Goal: Task Accomplishment & Management: Use online tool/utility

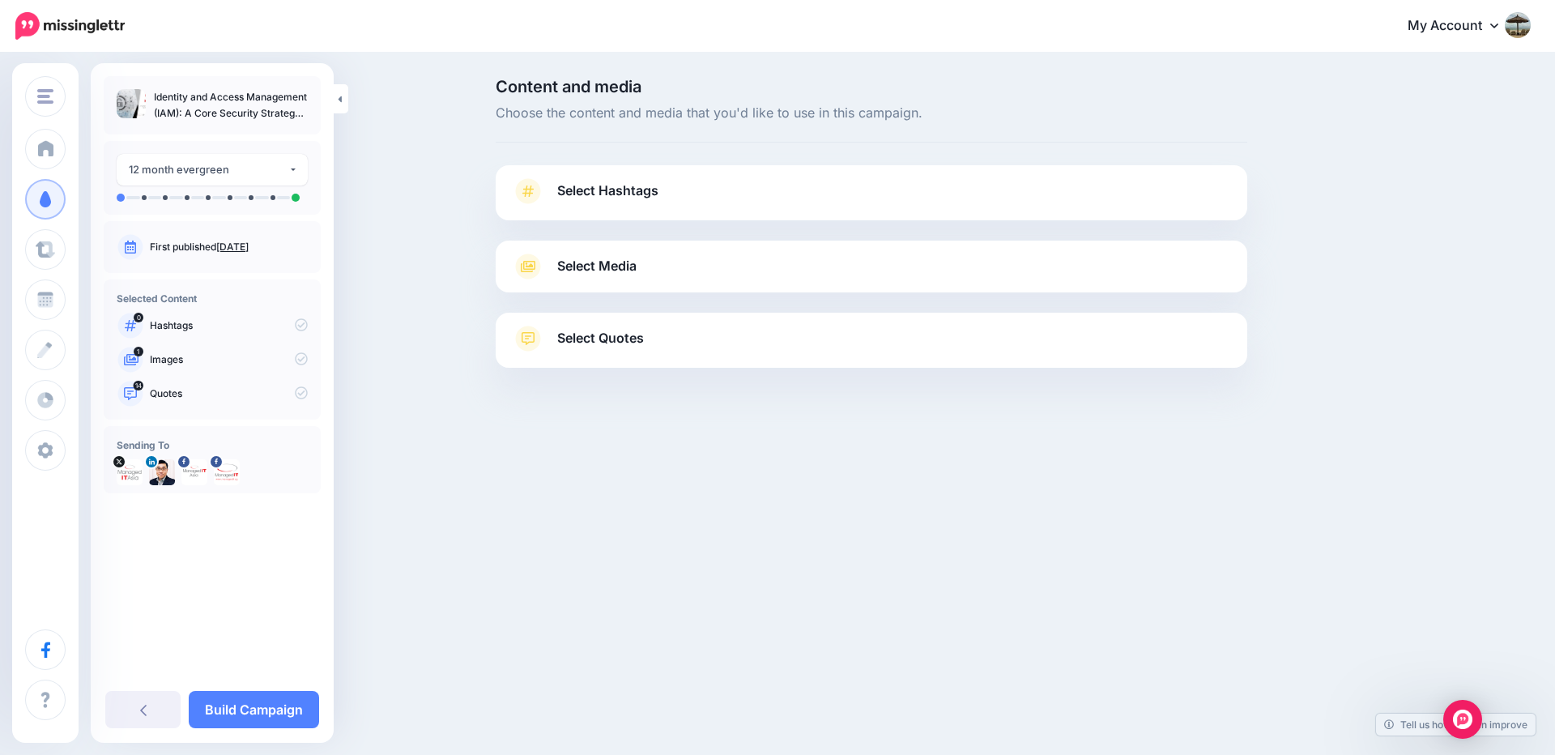
click at [610, 181] on span "Select Hashtags" at bounding box center [607, 191] width 101 height 22
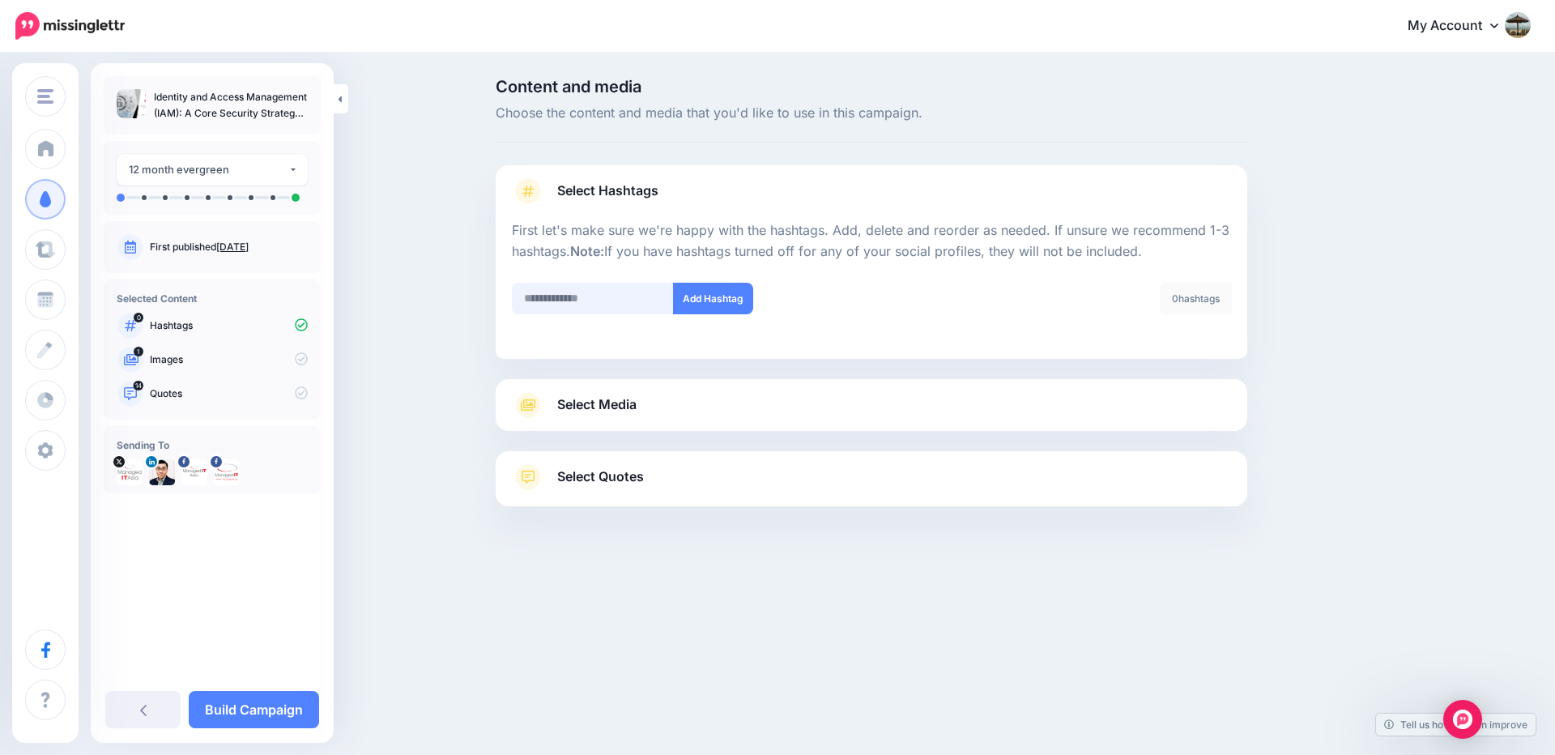
click at [630, 293] on input "text" at bounding box center [593, 299] width 162 height 32
type input "**********"
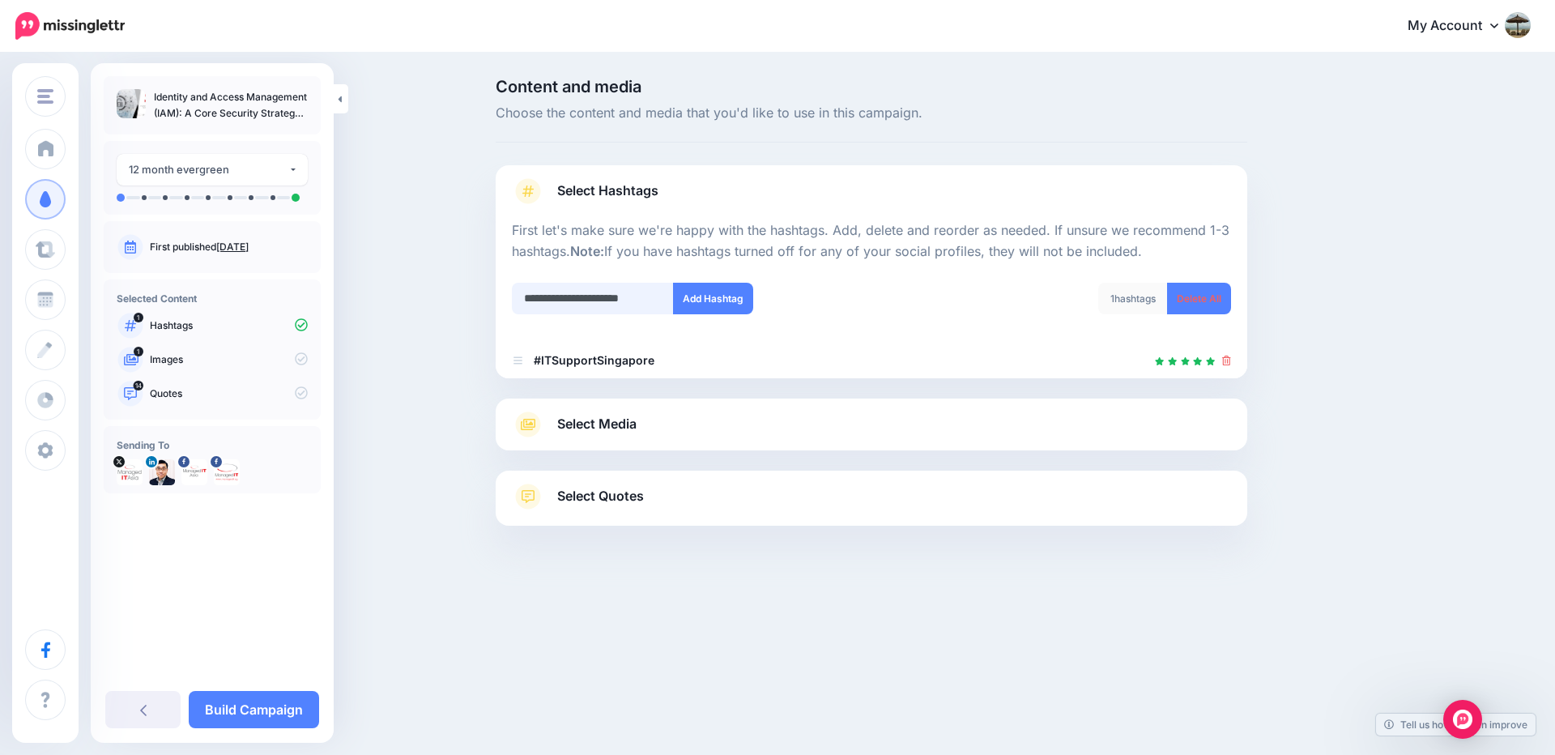
scroll to position [0, 19]
type input "**********"
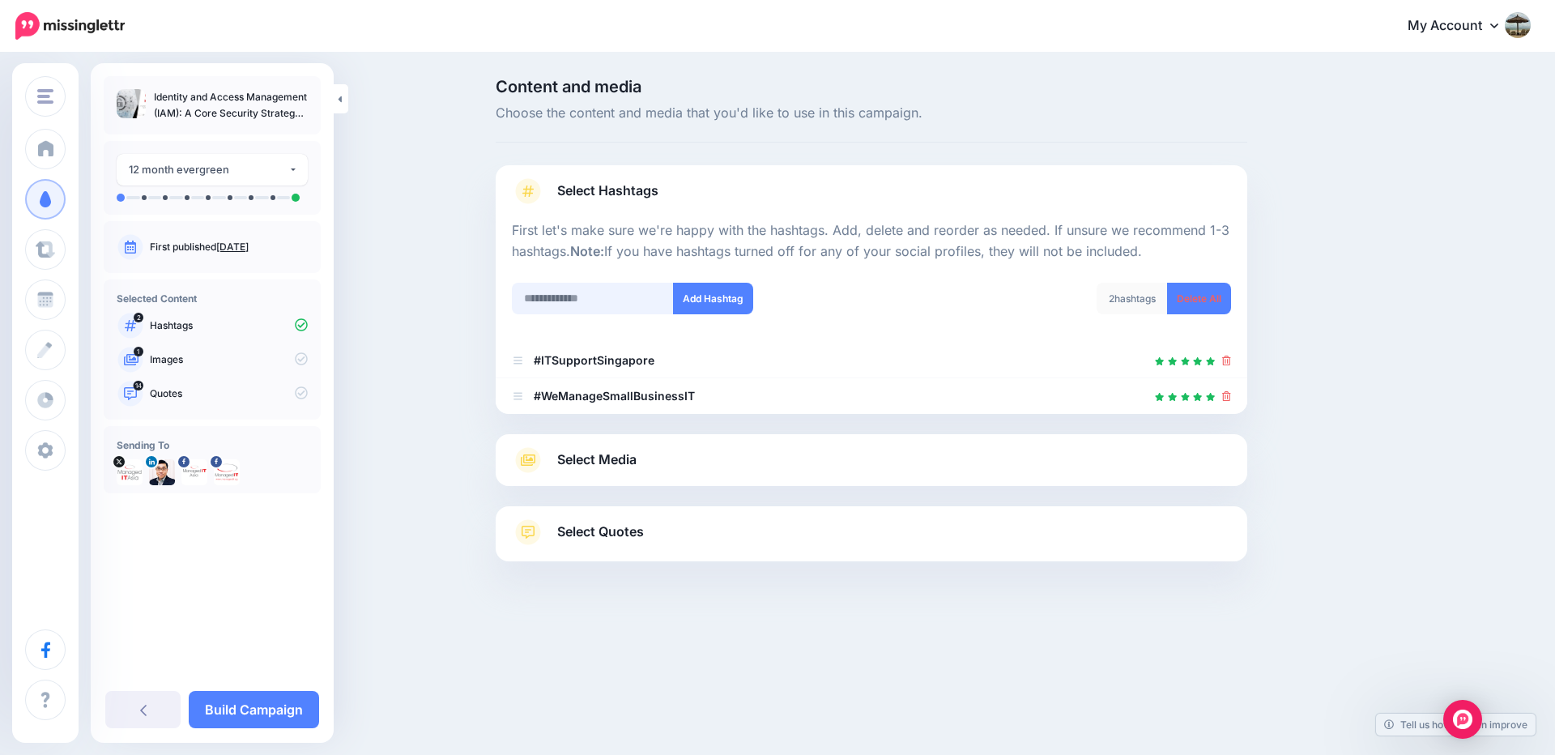
click at [630, 294] on input "text" at bounding box center [593, 299] width 162 height 32
type input "**********"
click at [727, 299] on button "Add Hashtag" at bounding box center [713, 299] width 80 height 32
click at [737, 454] on link "Select Media" at bounding box center [871, 460] width 719 height 26
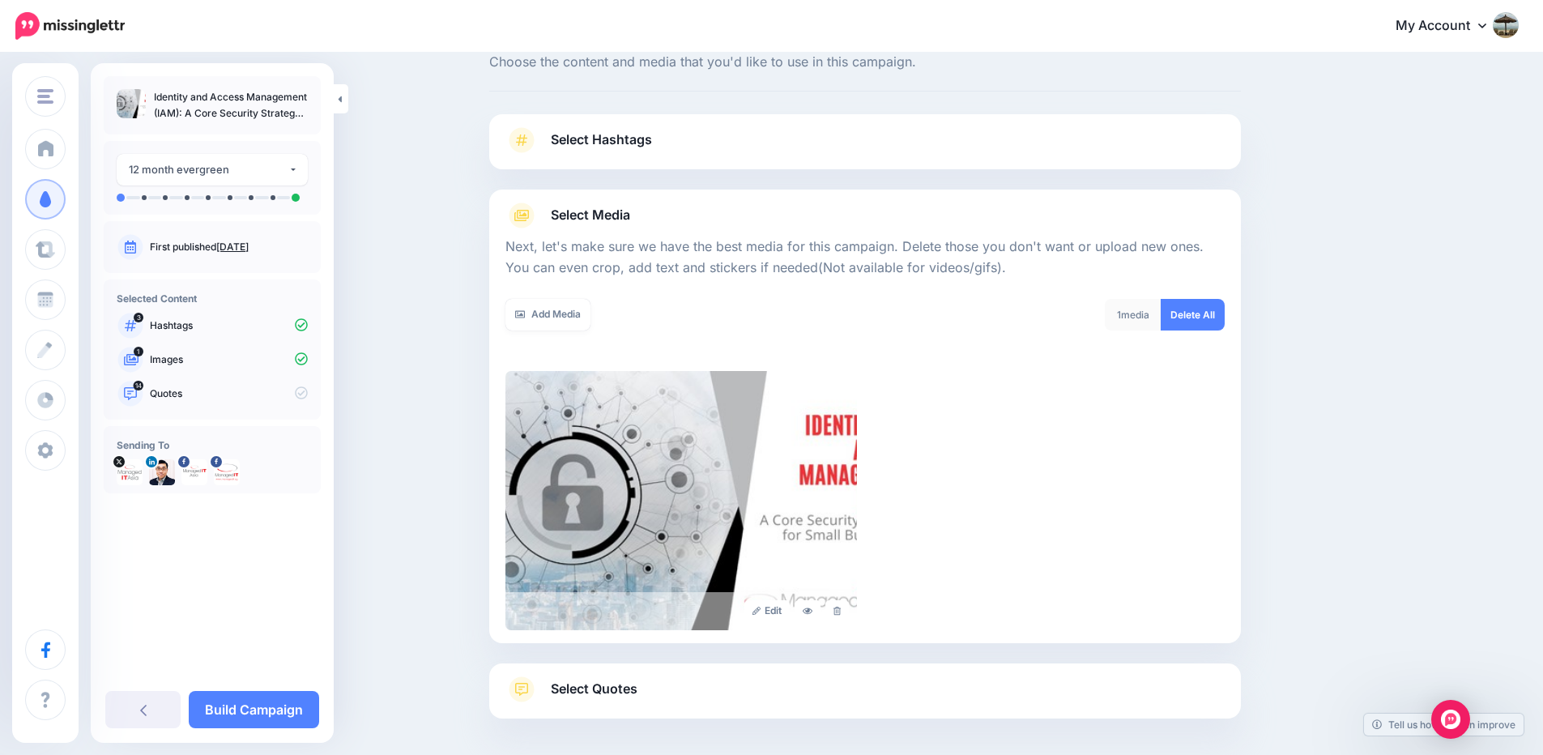
scroll to position [120, 0]
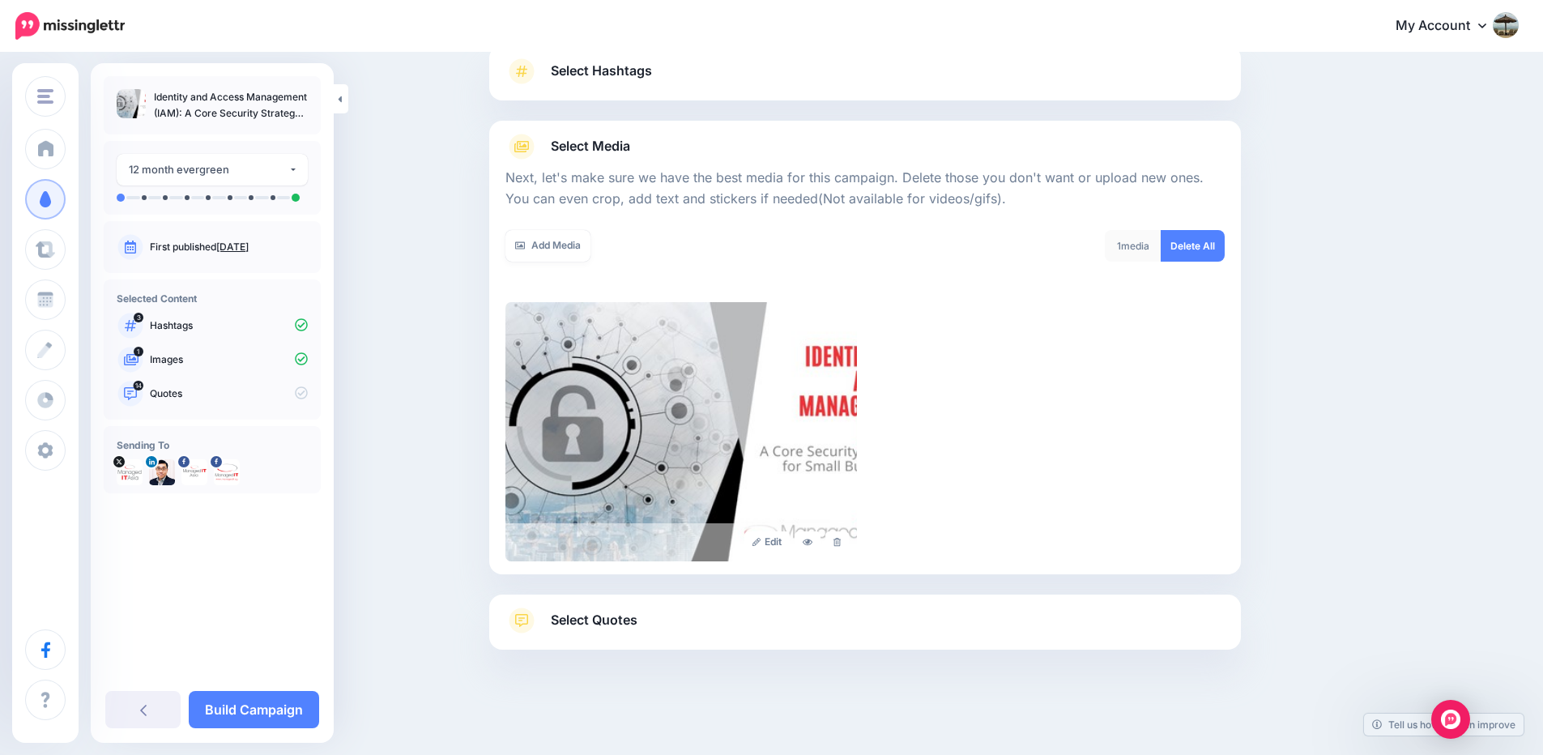
click at [648, 637] on link "Select Quotes" at bounding box center [864, 628] width 719 height 42
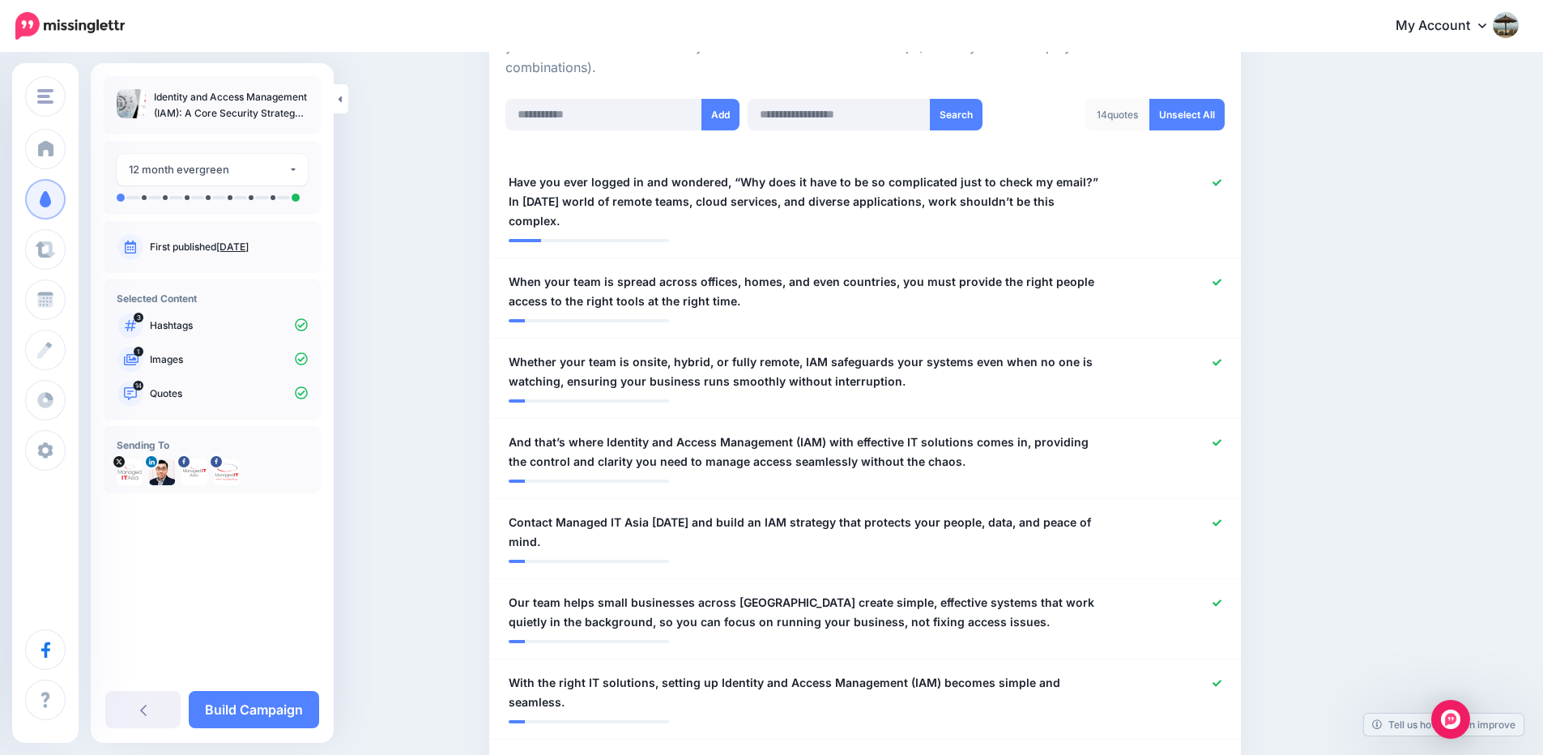
scroll to position [411, 0]
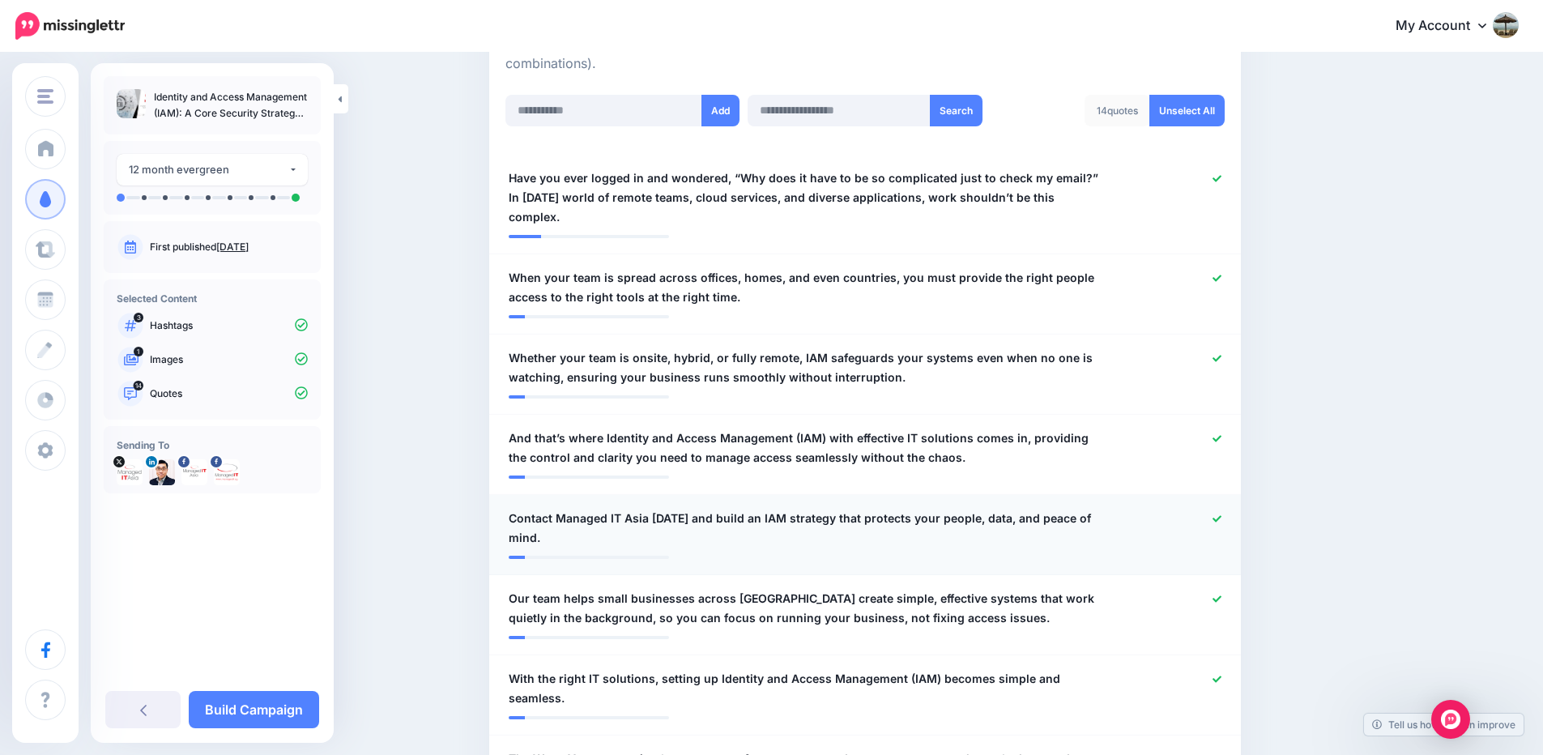
click at [1221, 514] on icon at bounding box center [1216, 518] width 9 height 9
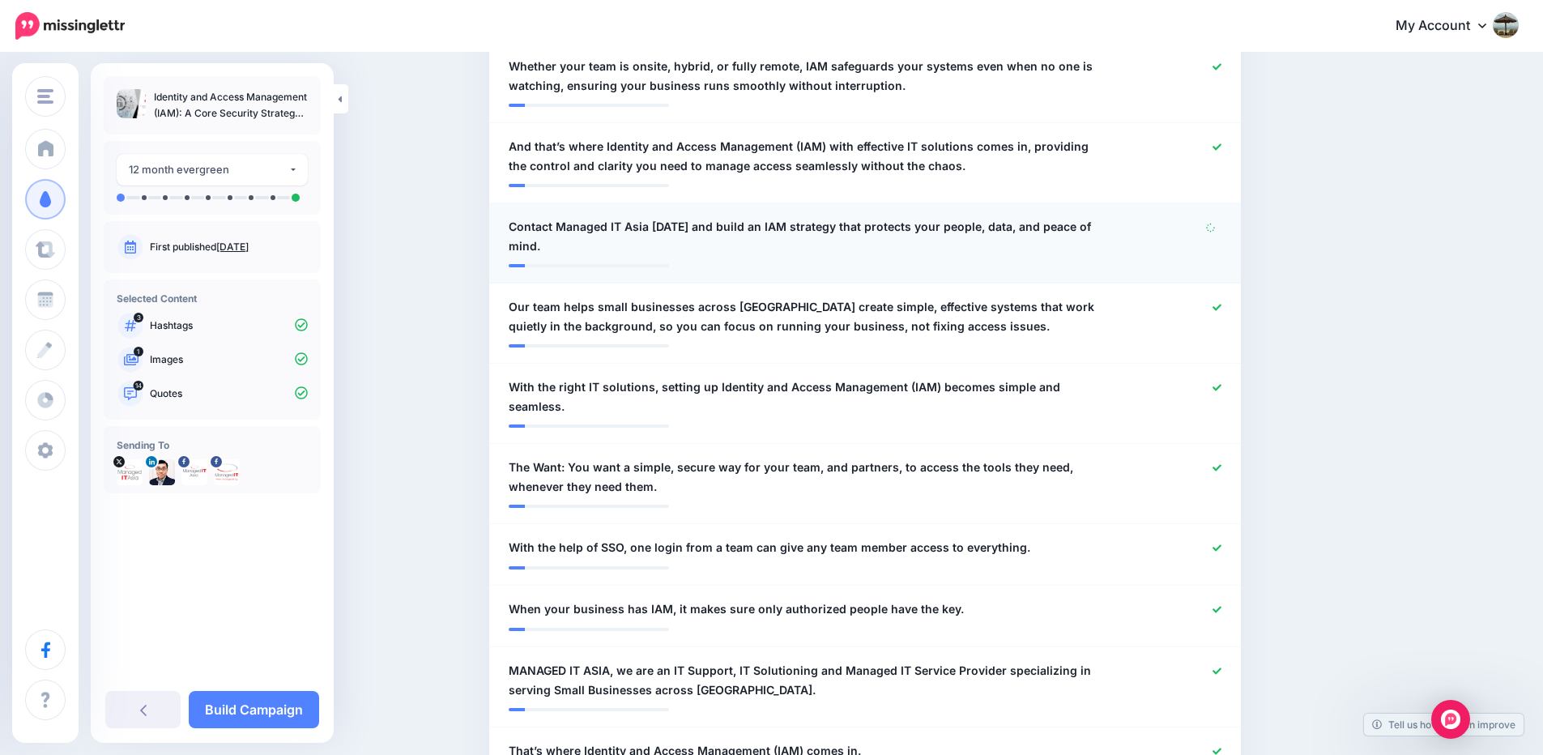
scroll to position [800, 0]
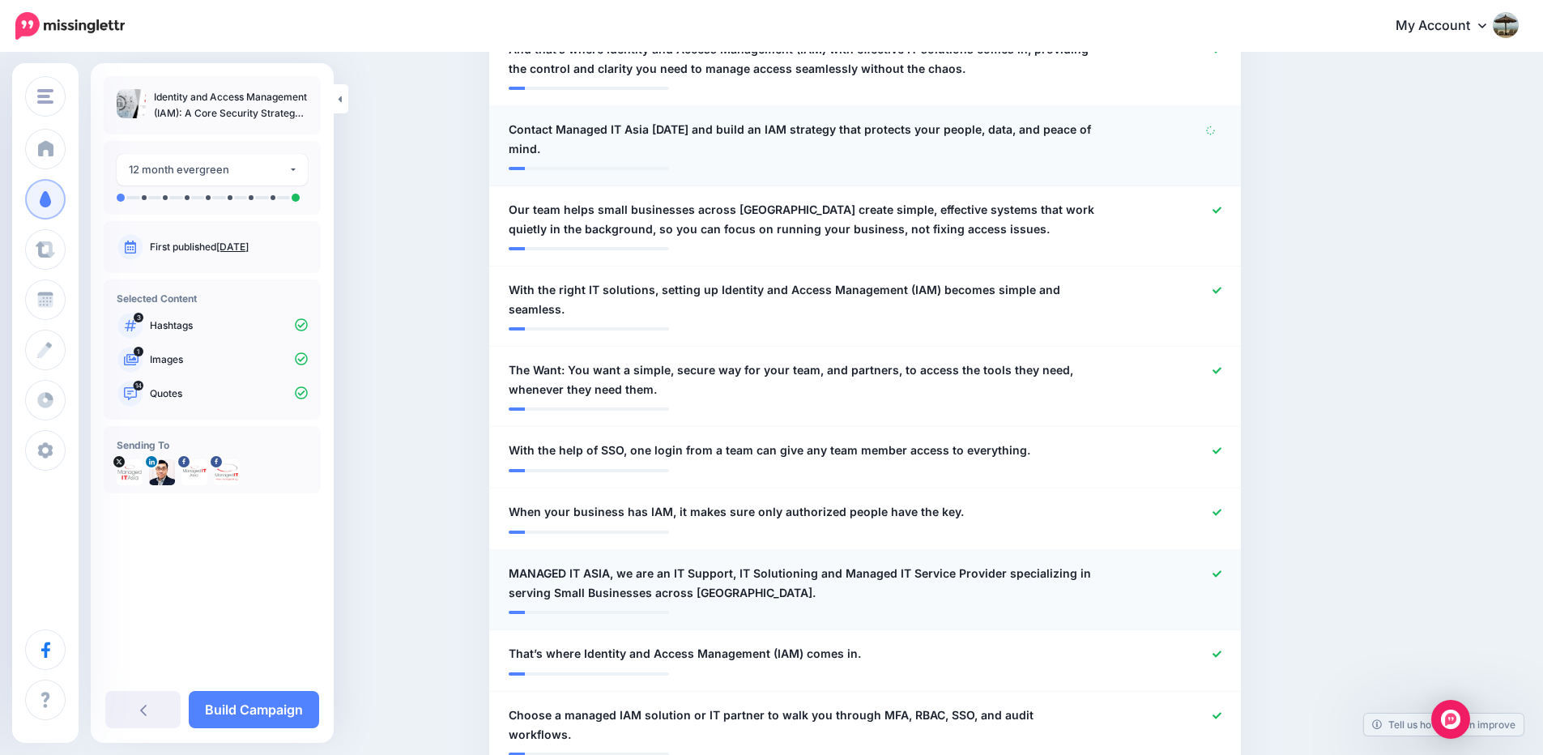
click at [1221, 569] on icon at bounding box center [1216, 573] width 9 height 9
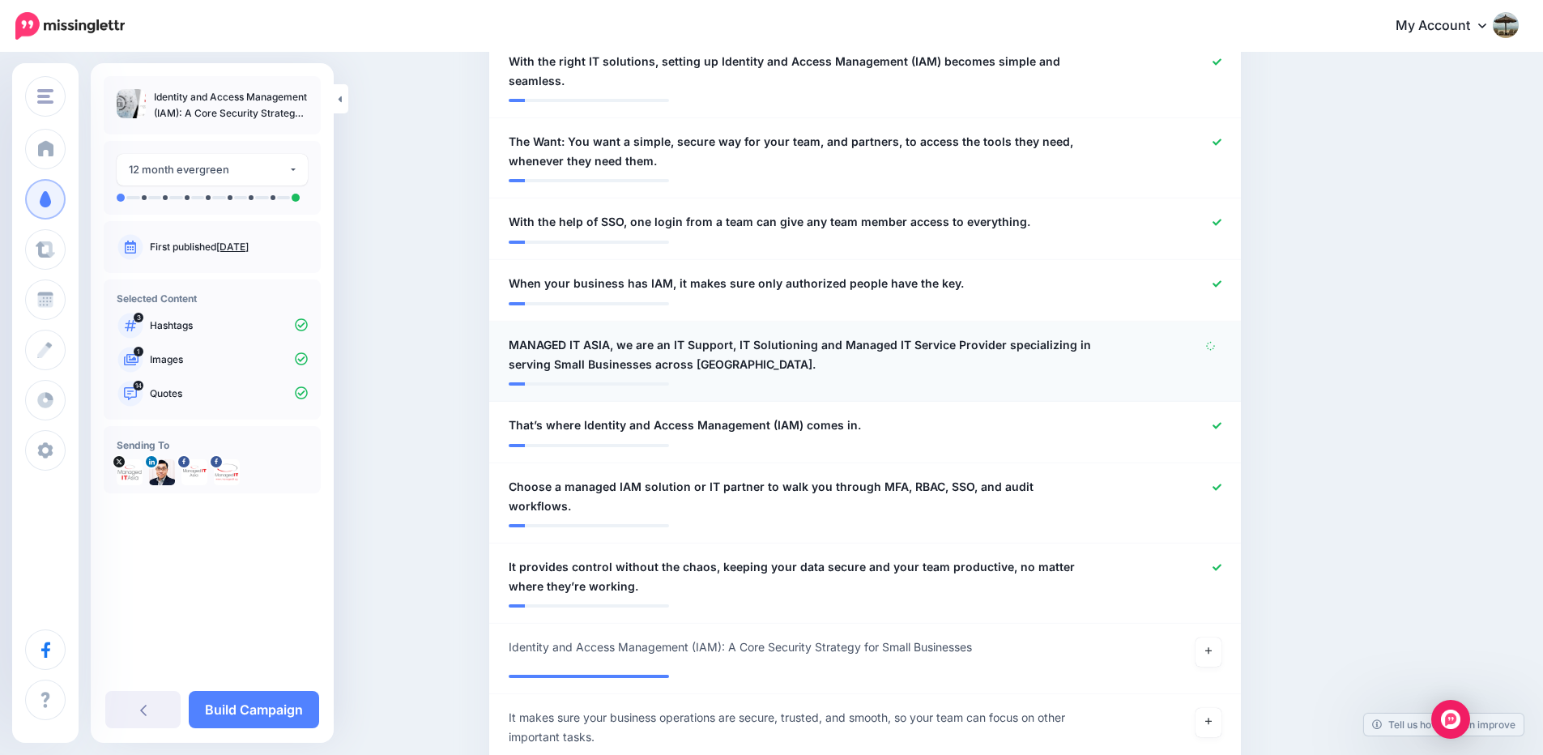
scroll to position [1092, 0]
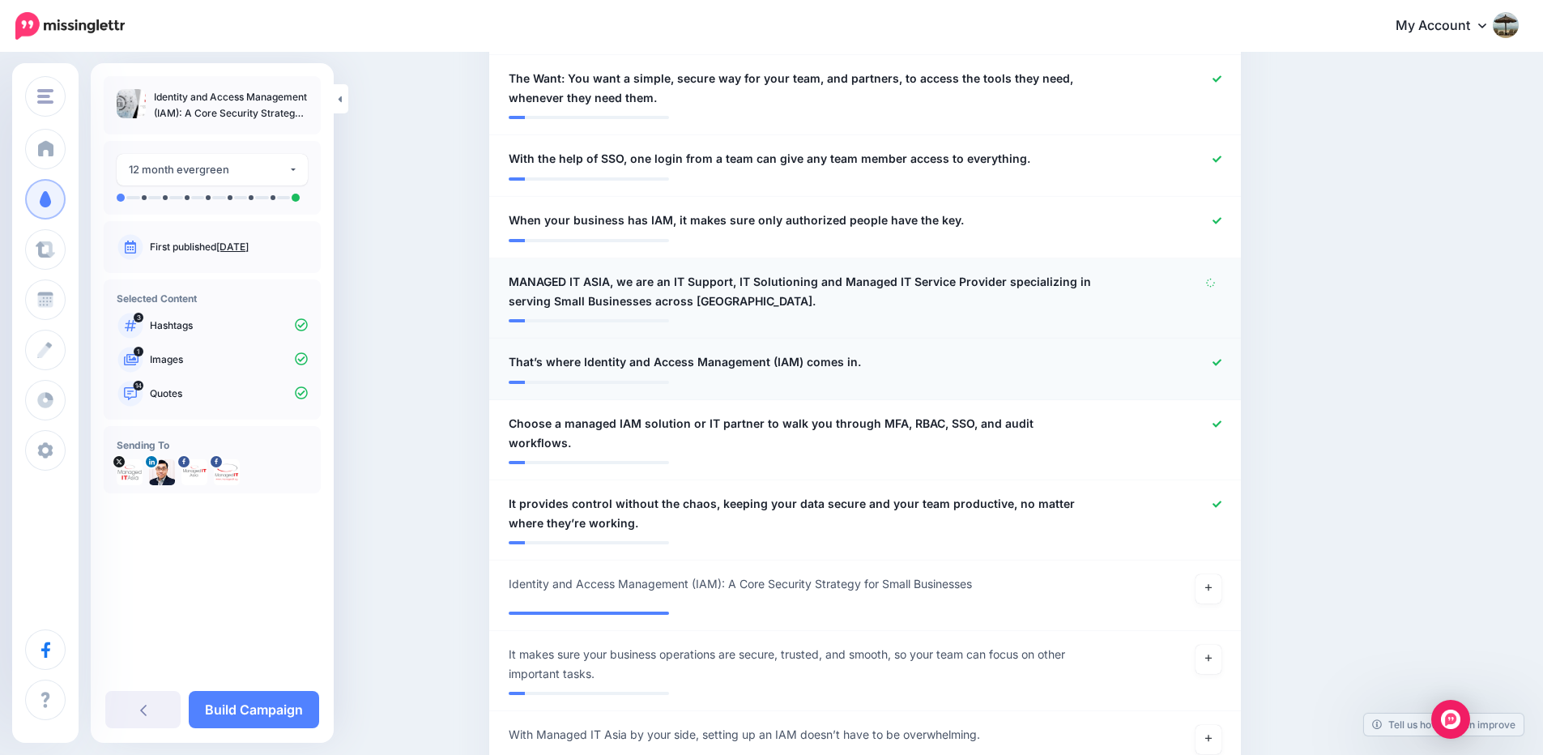
click at [1228, 352] on div at bounding box center [1172, 362] width 123 height 20
click at [1221, 358] on icon at bounding box center [1216, 362] width 9 height 9
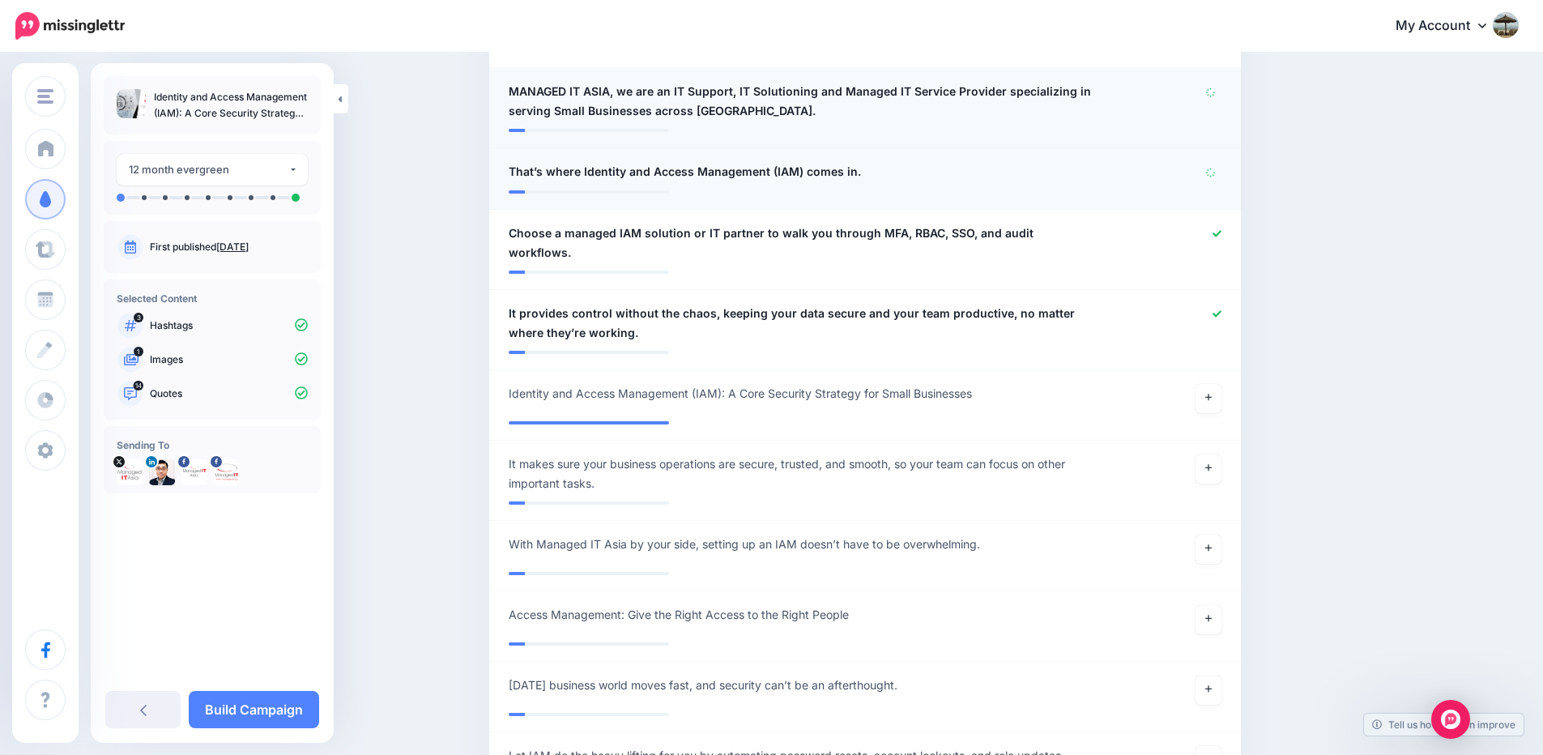
scroll to position [1286, 0]
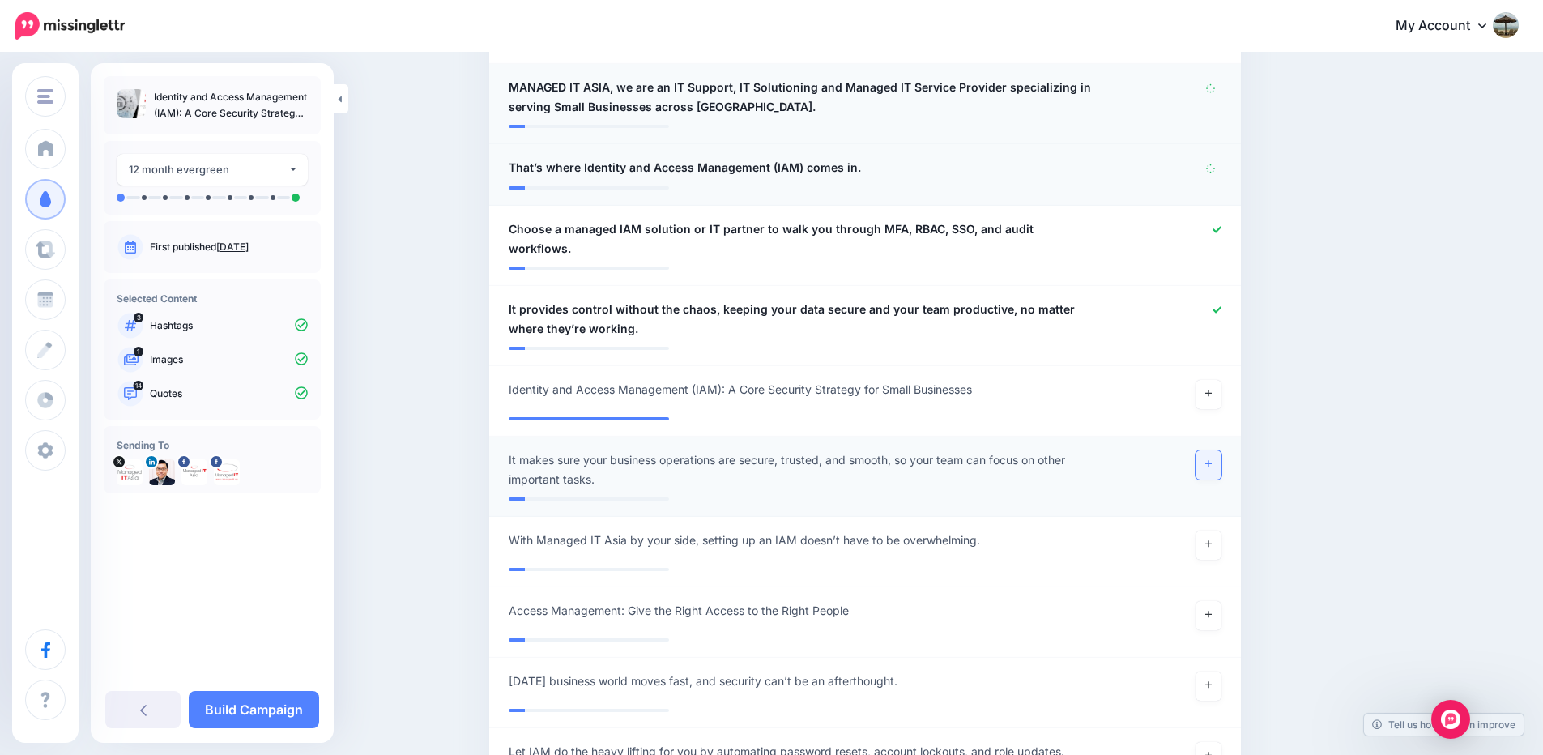
click at [1212, 459] on icon at bounding box center [1208, 463] width 6 height 9
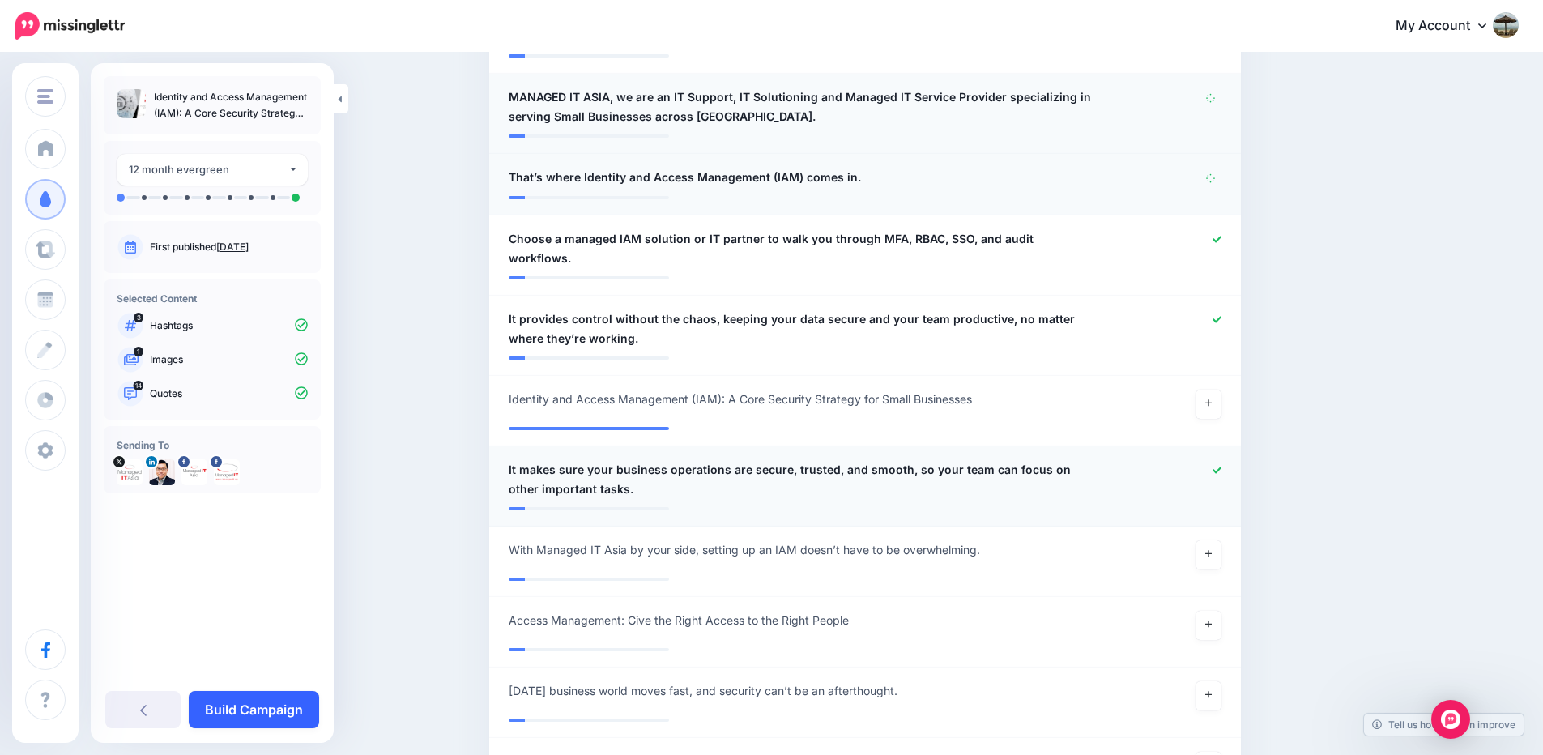
click at [280, 705] on link "Build Campaign" at bounding box center [254, 709] width 130 height 37
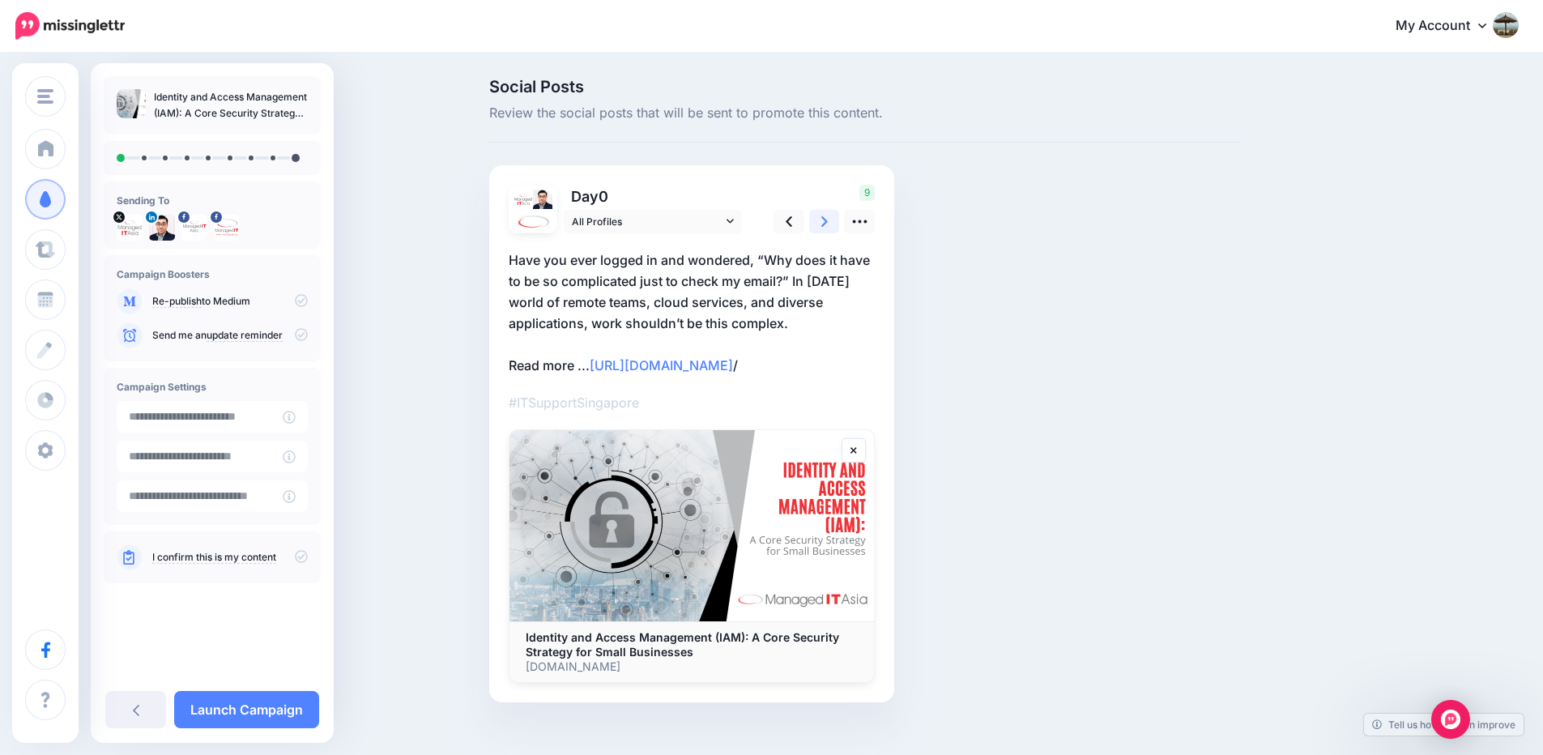
click at [826, 224] on link at bounding box center [824, 221] width 31 height 23
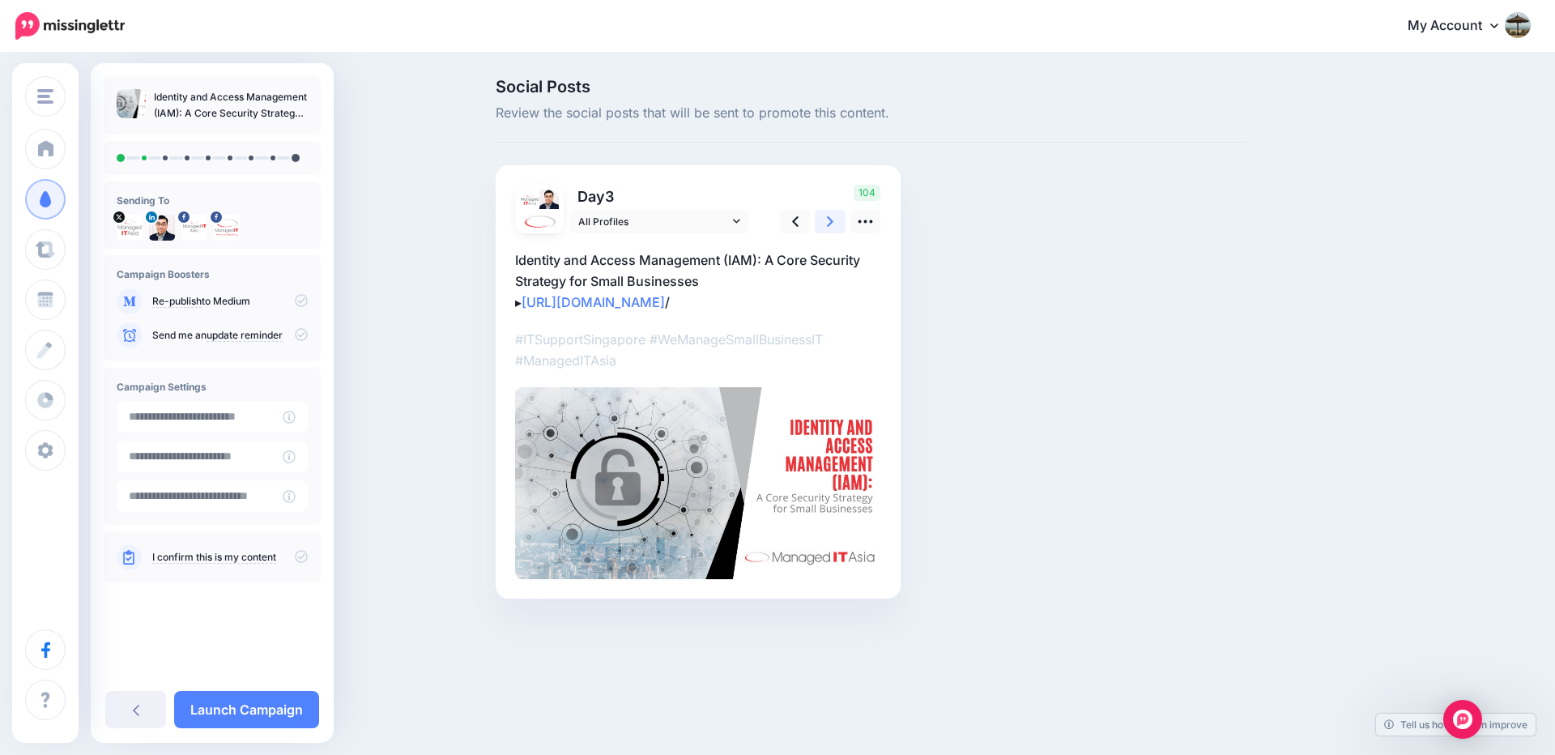
click at [829, 224] on icon at bounding box center [830, 221] width 6 height 17
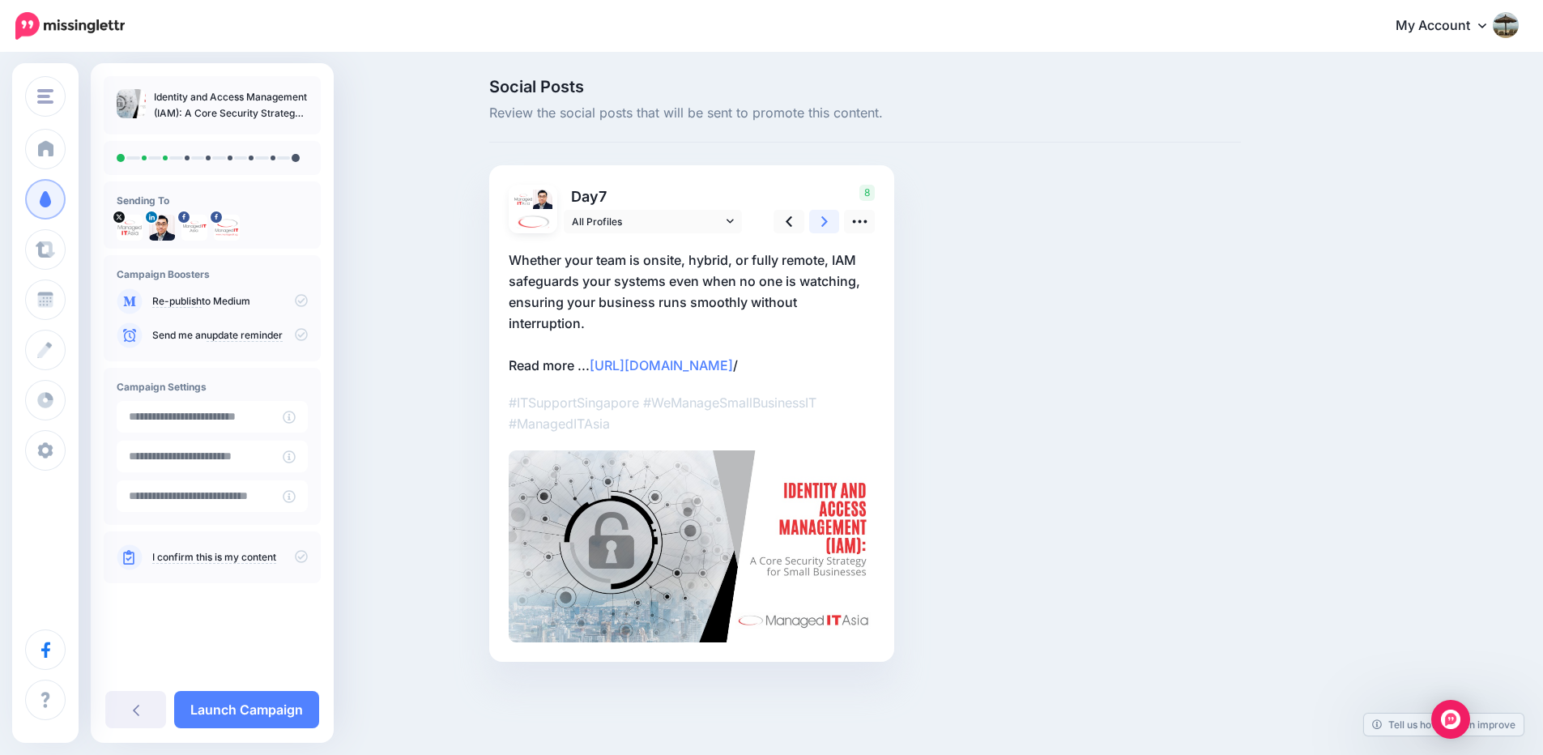
click at [828, 224] on icon at bounding box center [824, 221] width 6 height 11
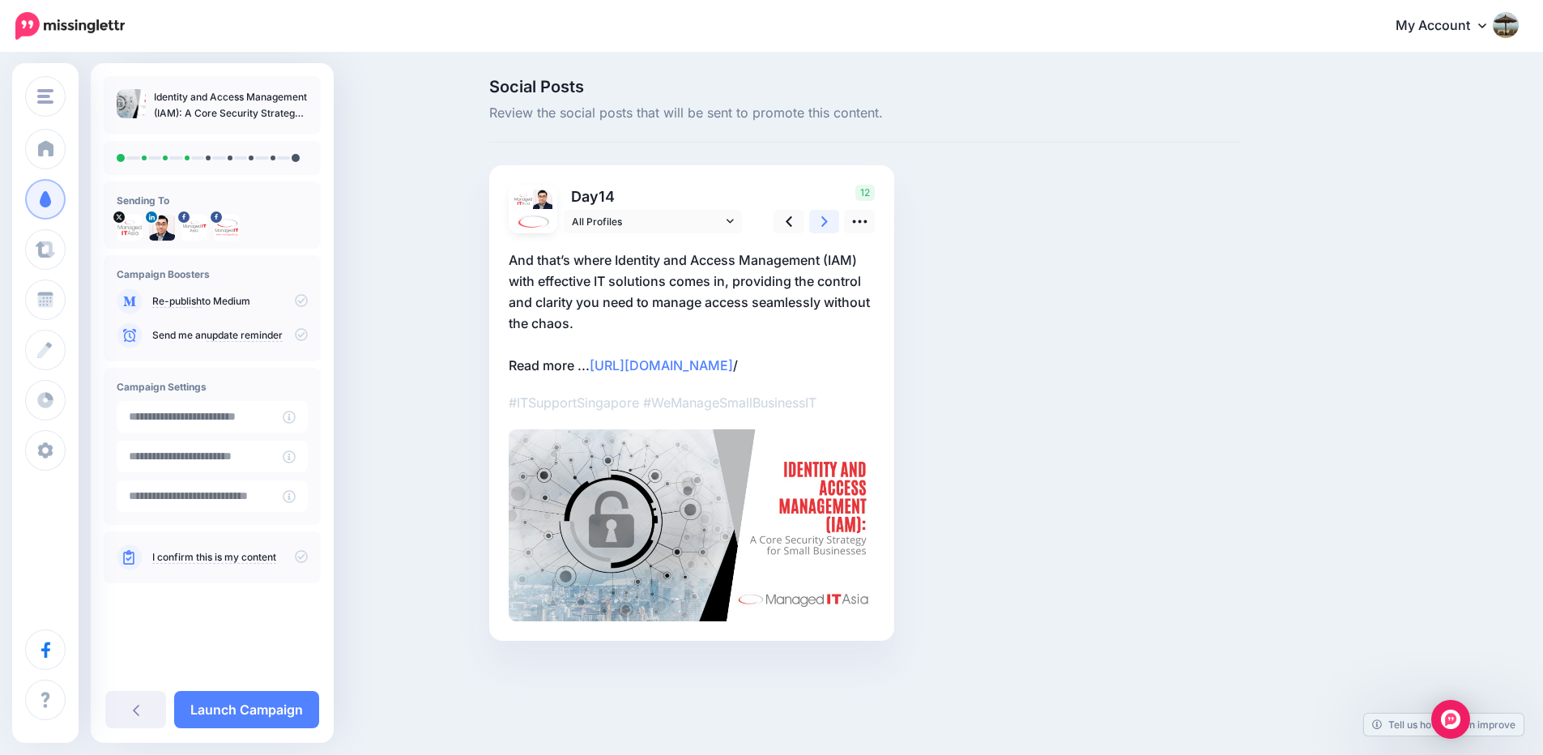
click at [828, 224] on icon at bounding box center [824, 221] width 6 height 11
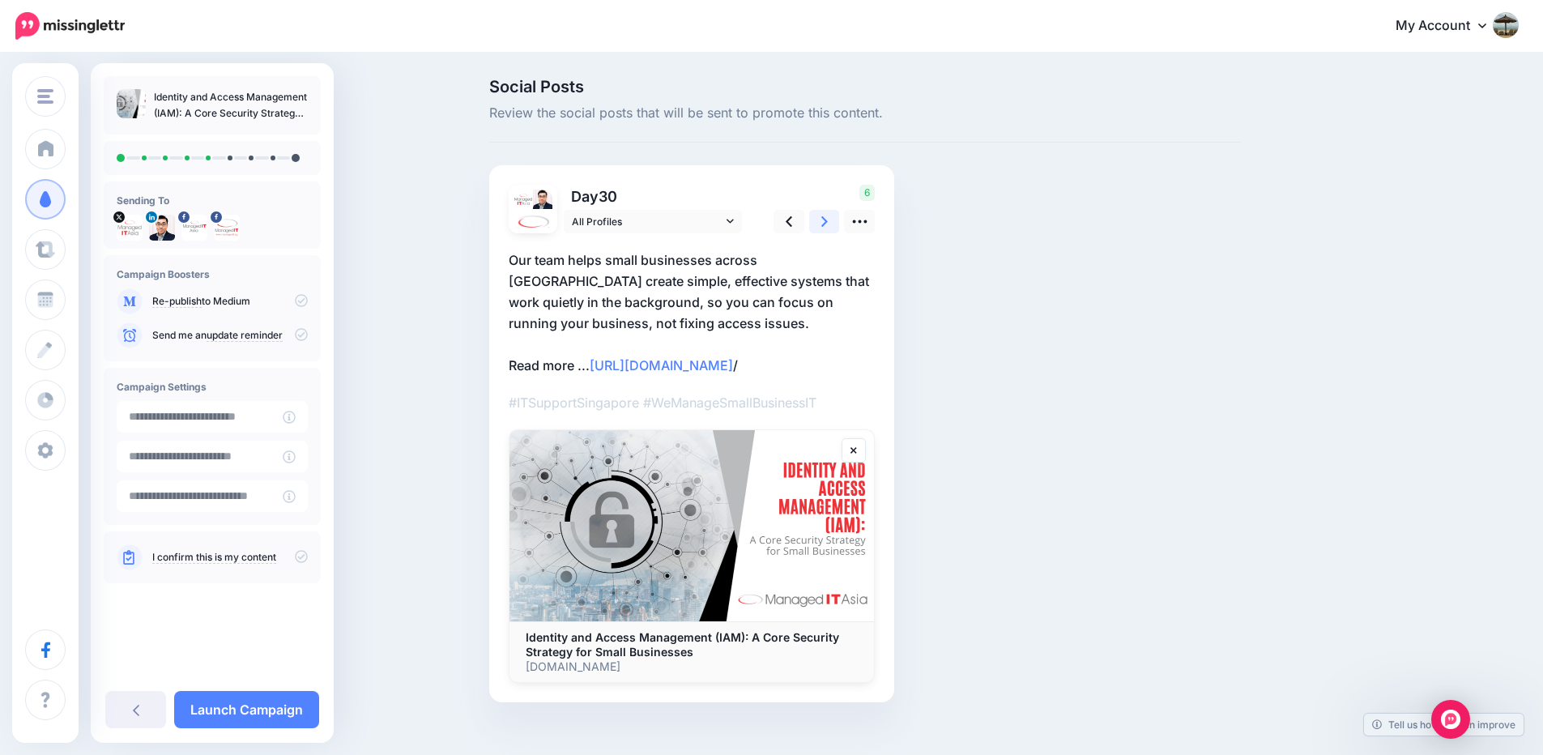
click at [828, 224] on icon at bounding box center [824, 221] width 6 height 11
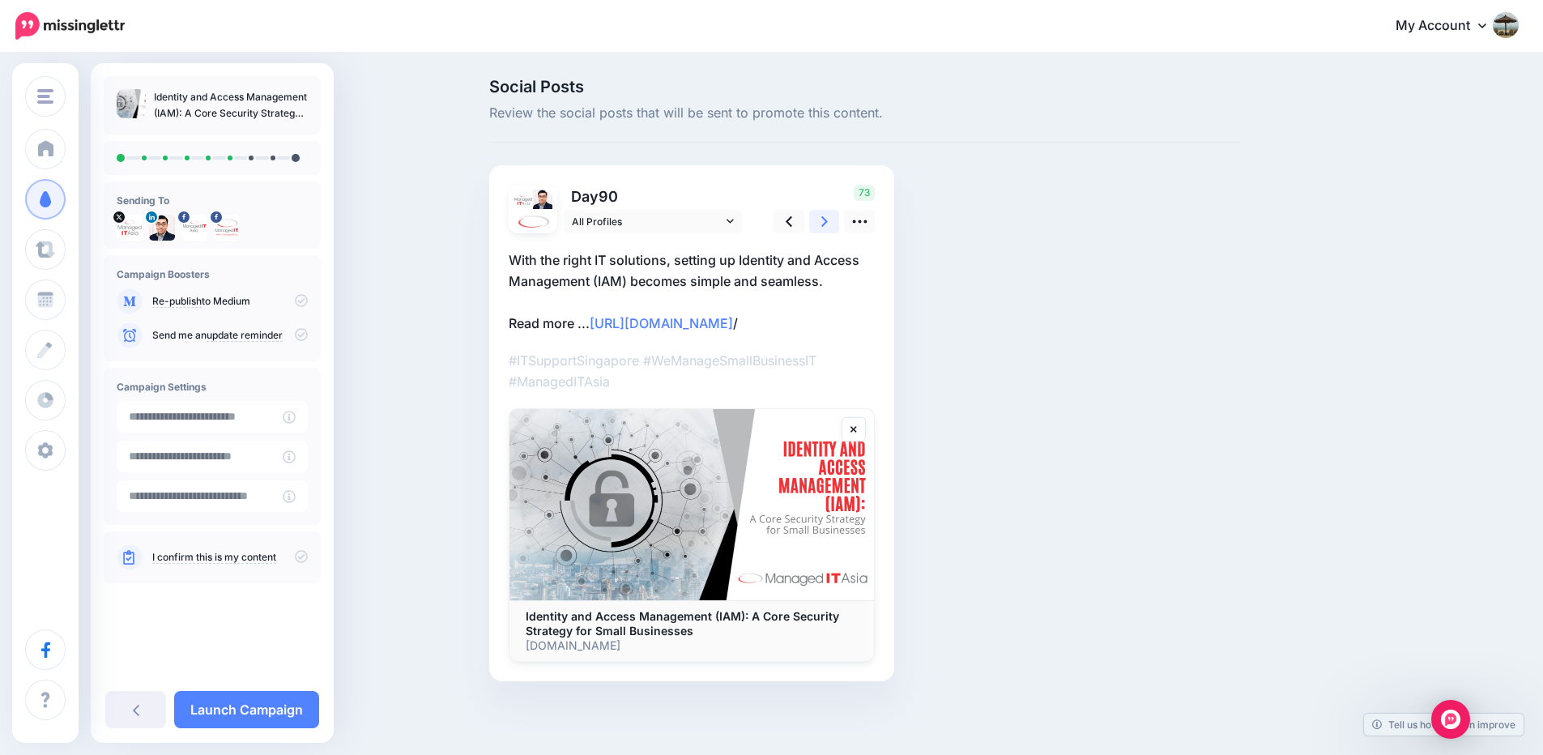
click at [834, 224] on link at bounding box center [824, 221] width 31 height 23
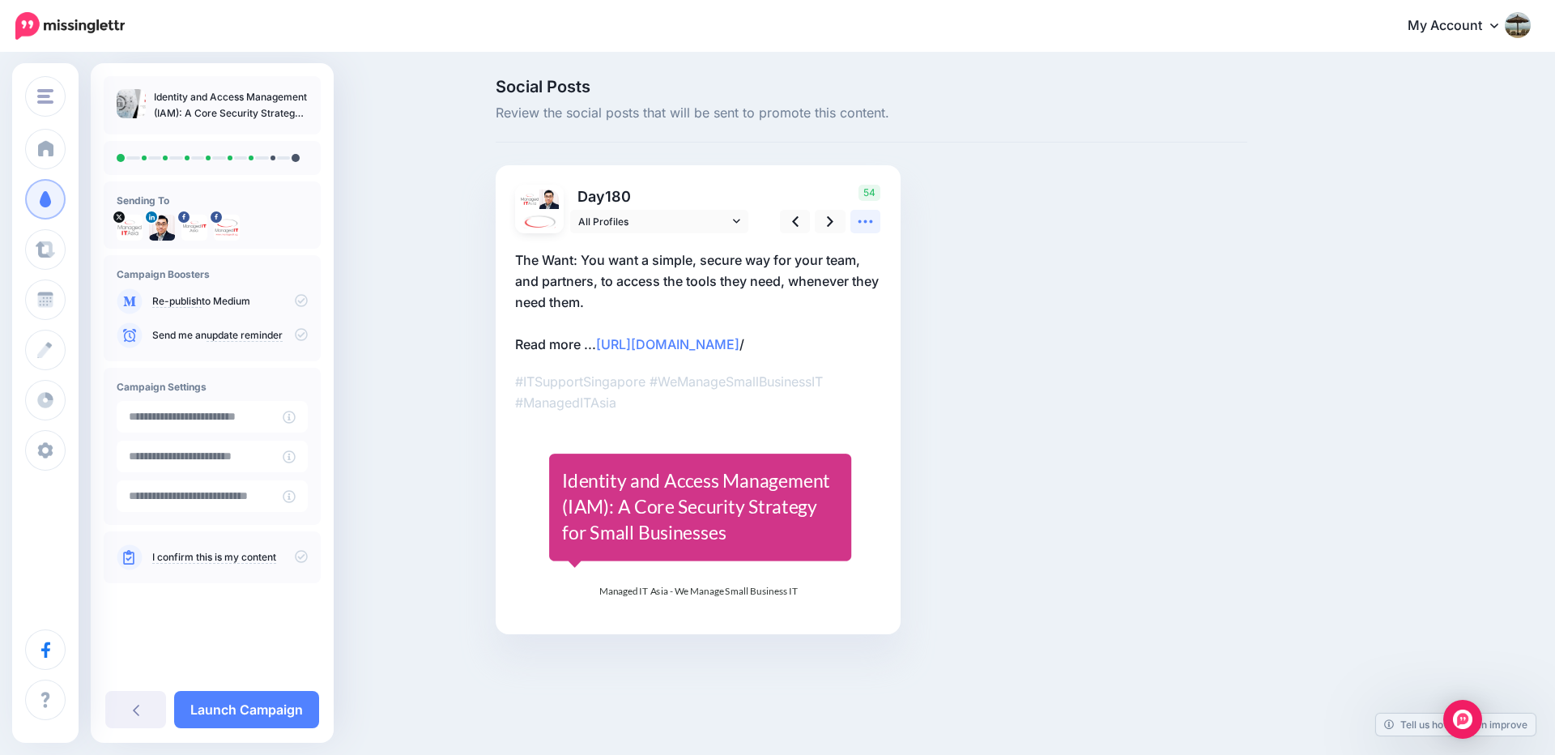
click at [863, 222] on icon at bounding box center [865, 221] width 17 height 17
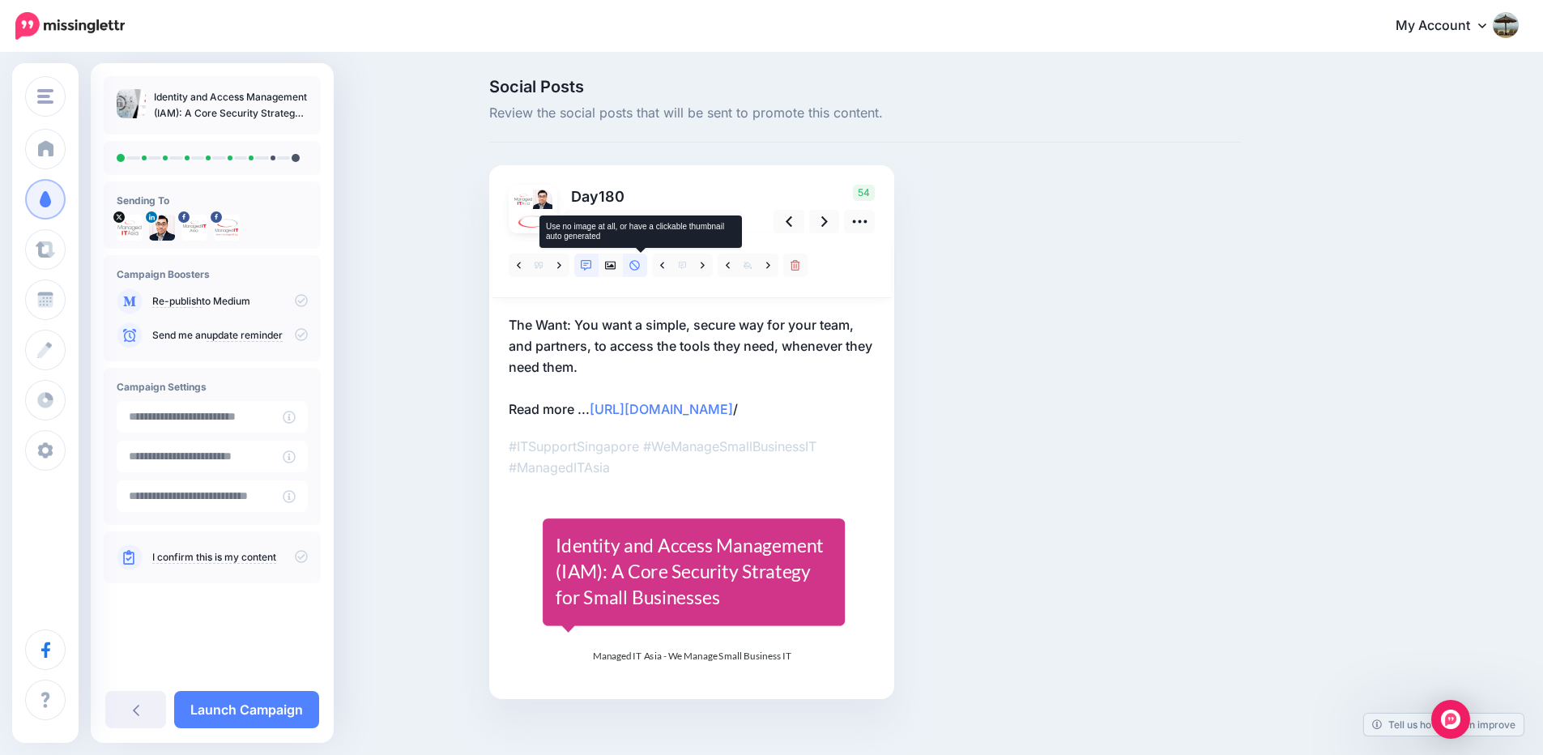
click at [638, 261] on icon at bounding box center [634, 265] width 11 height 11
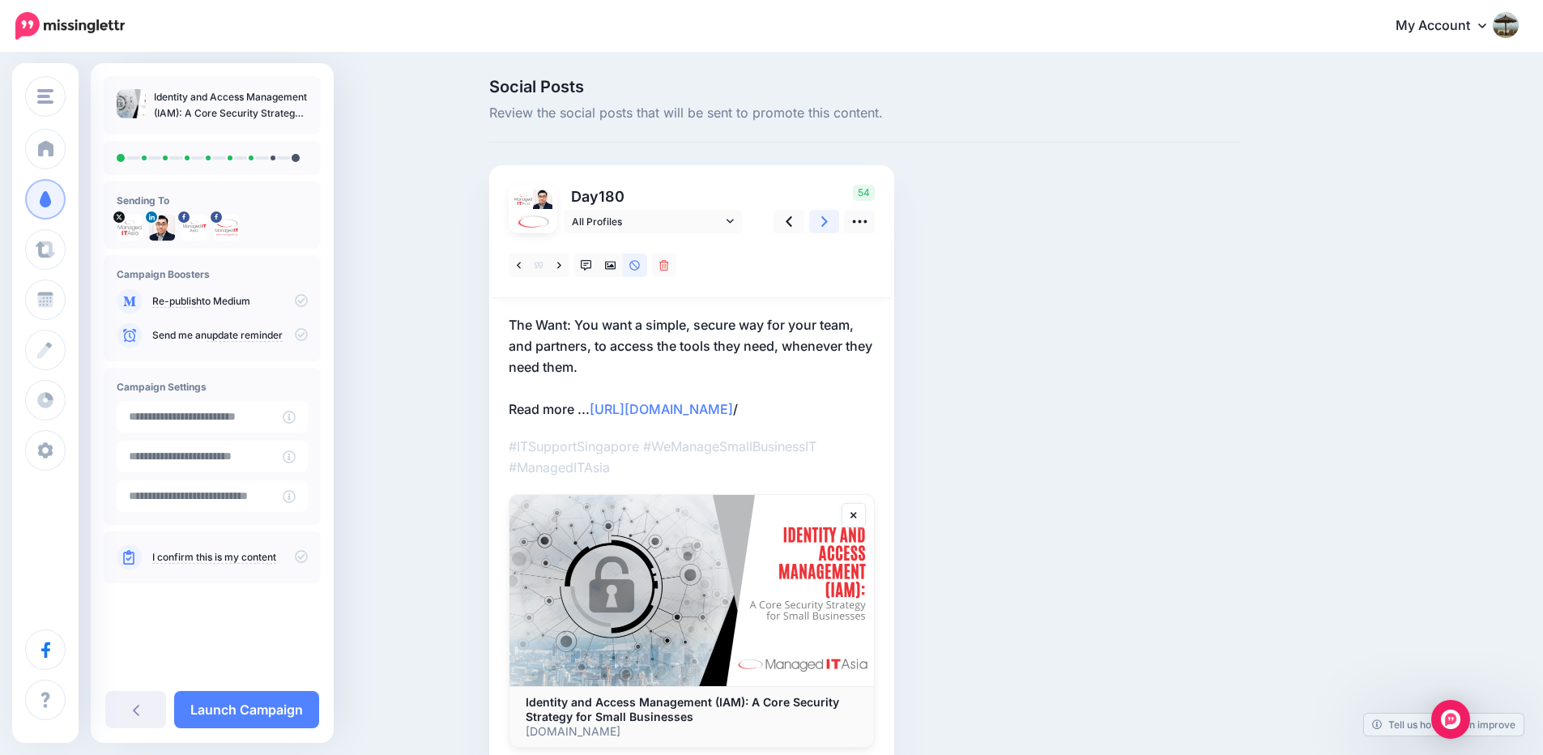
click at [828, 215] on icon at bounding box center [824, 221] width 6 height 17
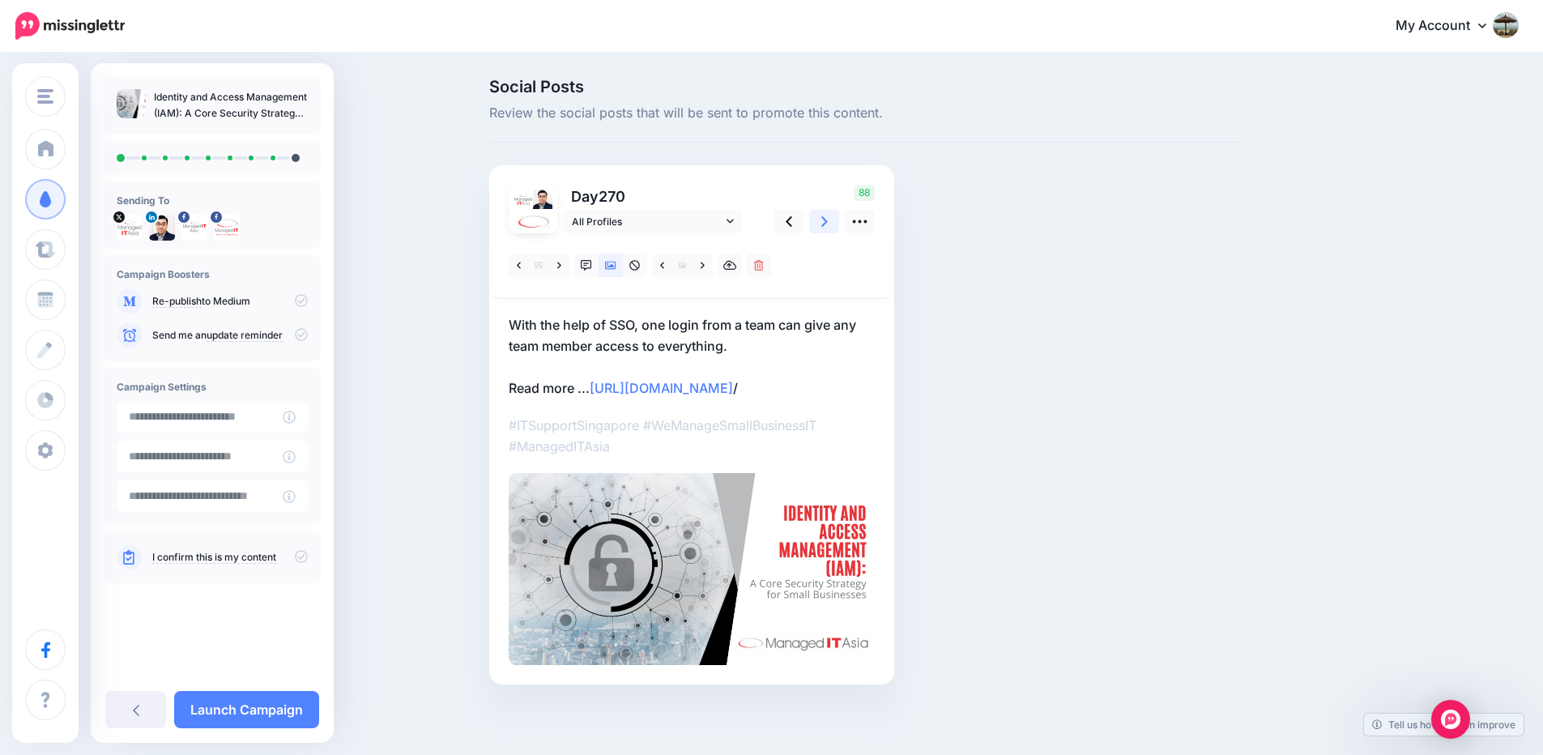
click at [828, 215] on icon at bounding box center [824, 221] width 6 height 17
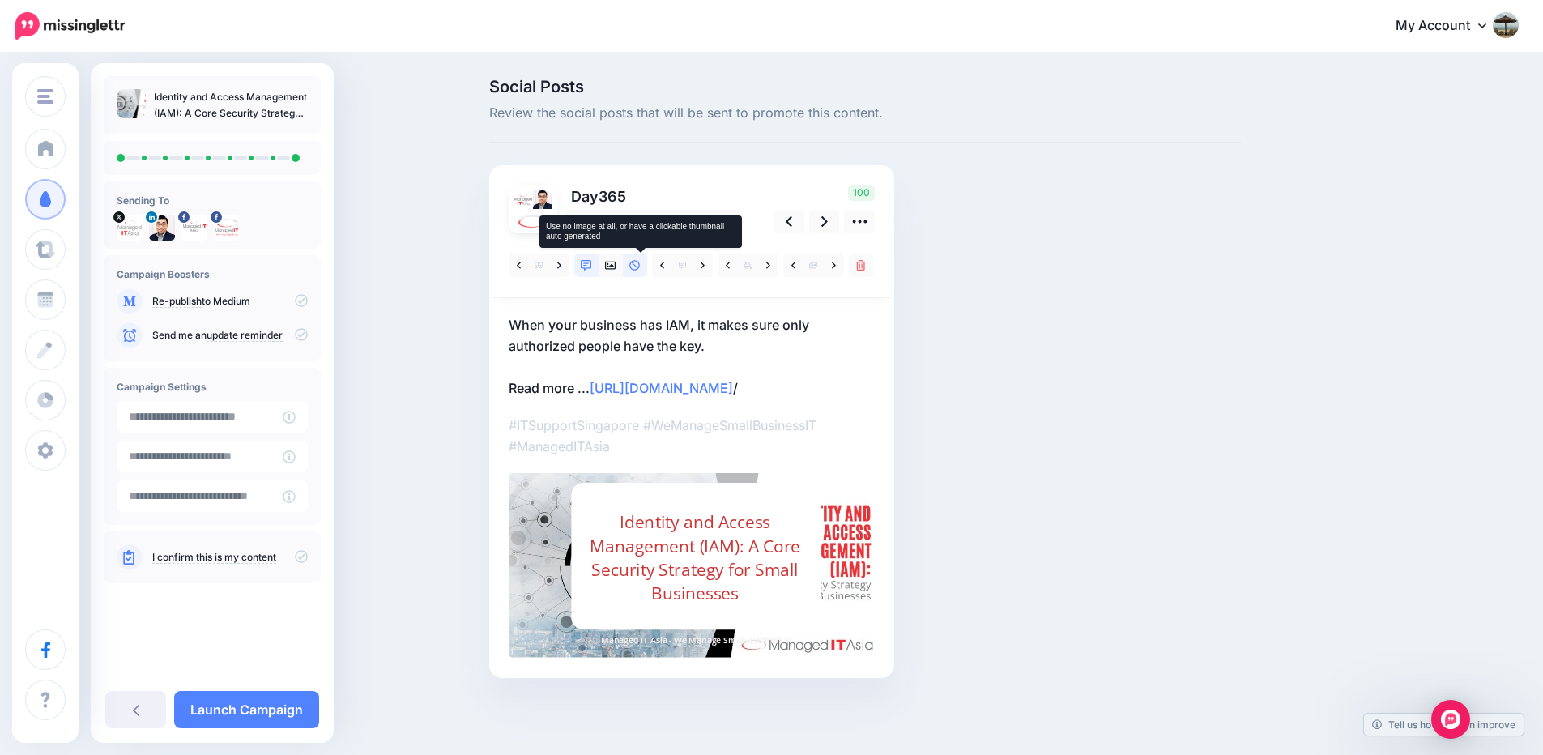
click at [638, 273] on link at bounding box center [635, 264] width 24 height 23
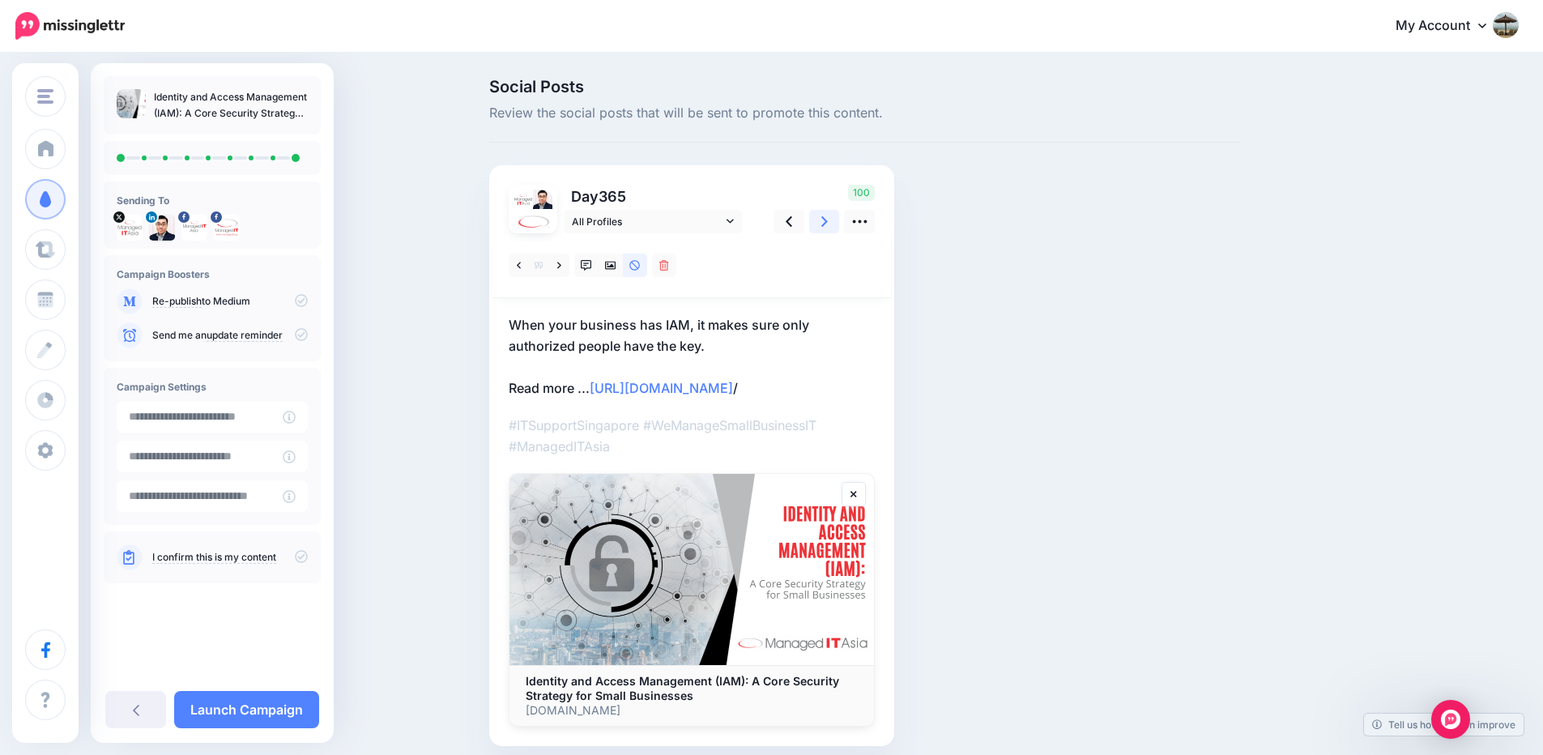
click at [835, 219] on link at bounding box center [824, 221] width 31 height 23
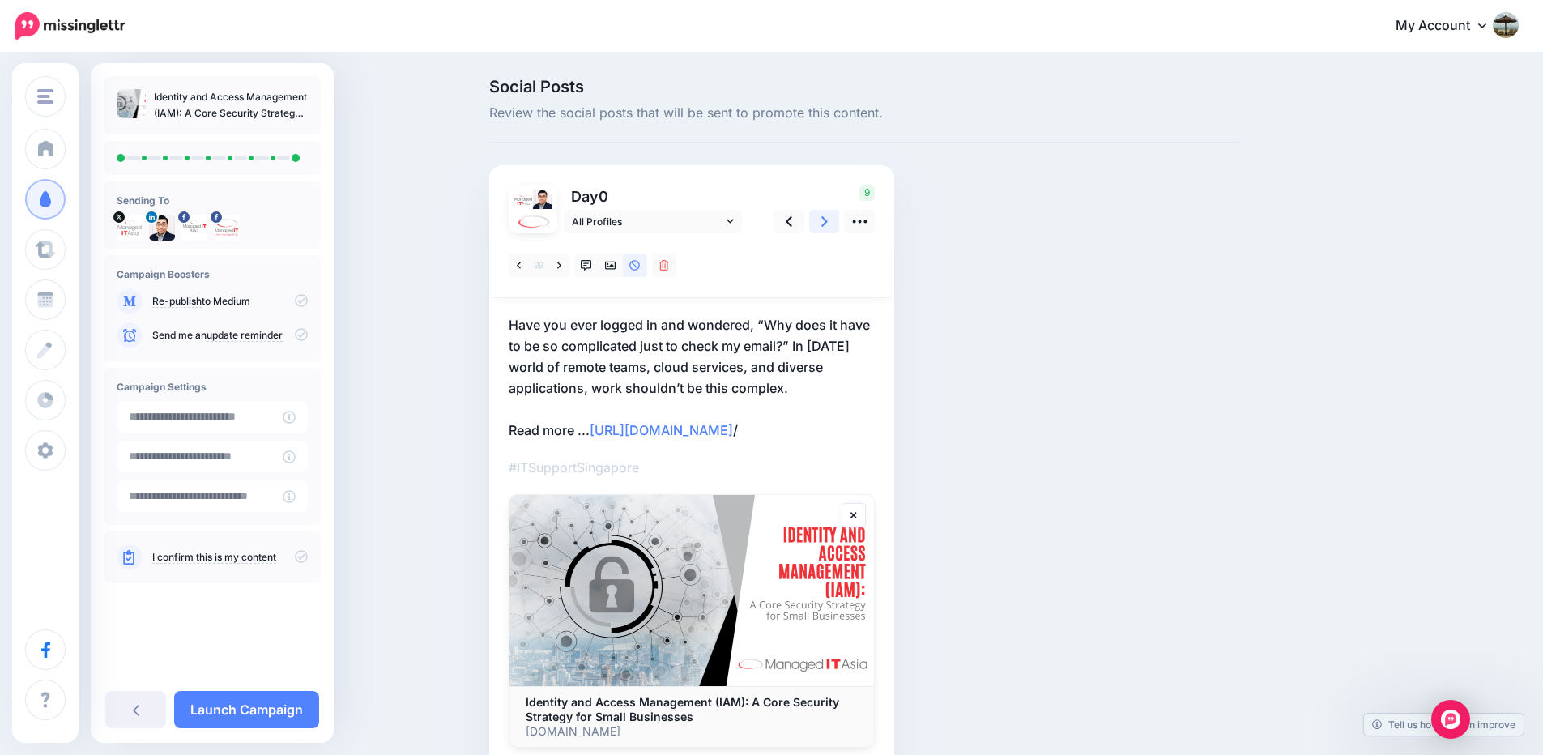
click at [836, 219] on link at bounding box center [824, 221] width 31 height 23
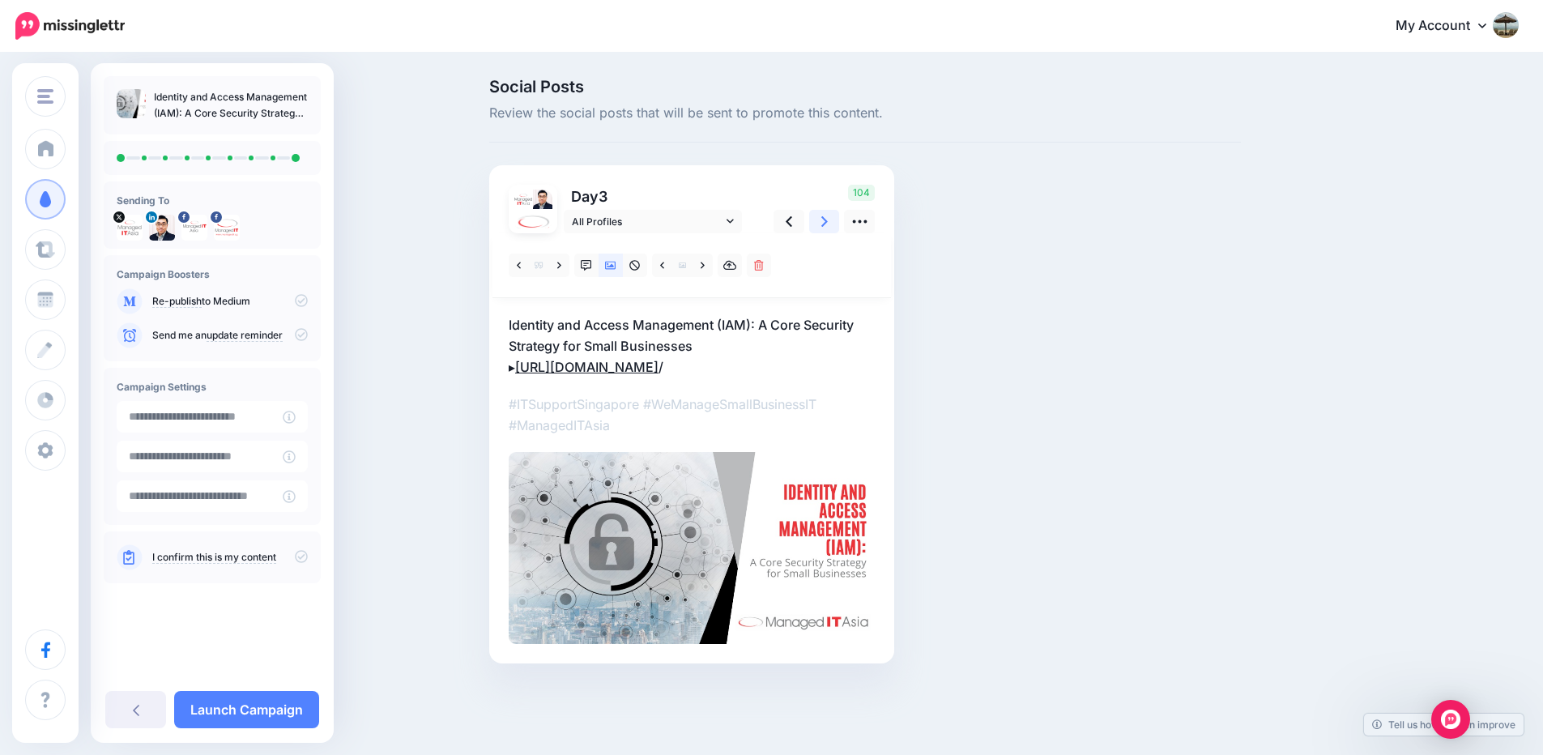
scroll to position [23, 0]
click at [265, 714] on link "Launch Campaign" at bounding box center [246, 709] width 145 height 37
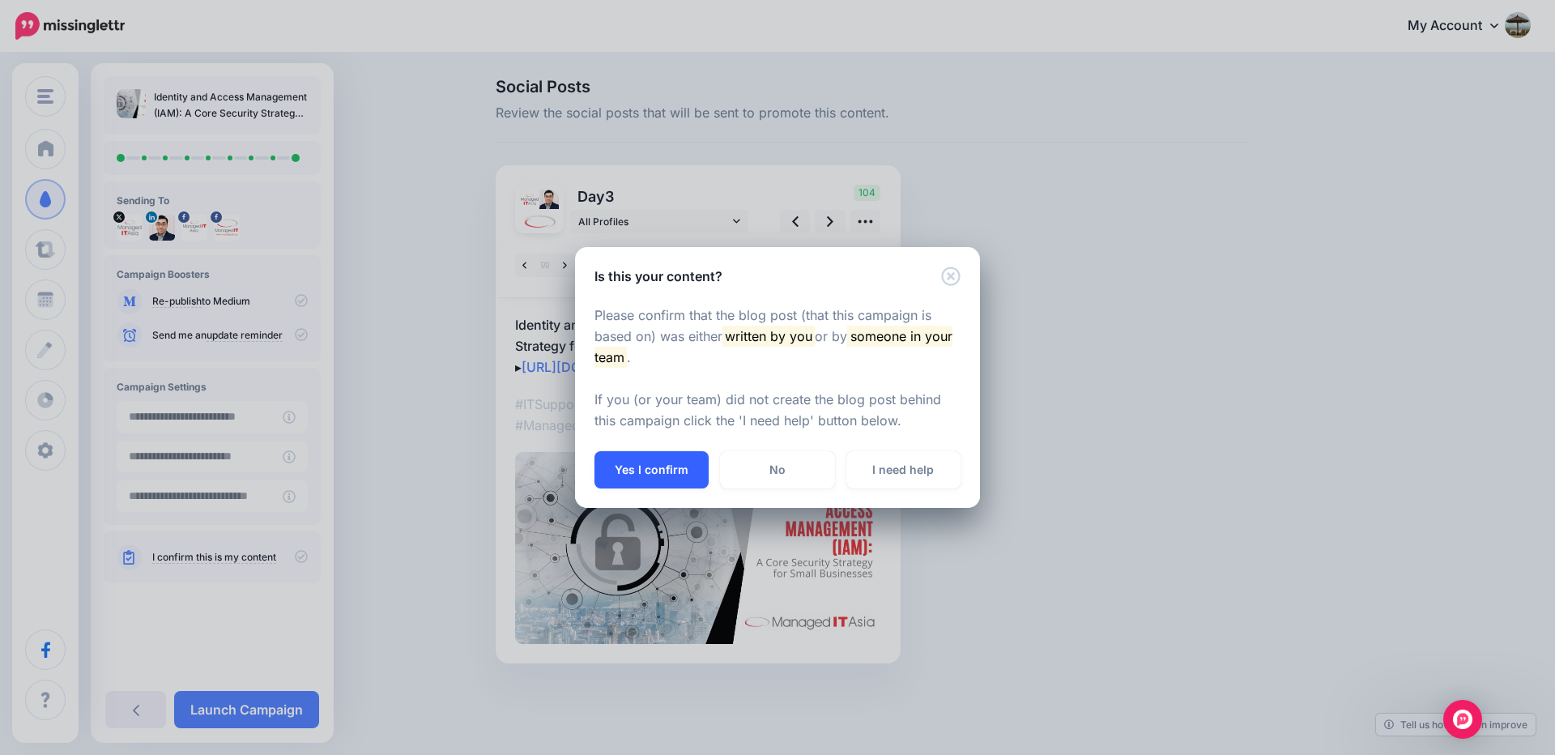
click at [668, 458] on button "Yes I confirm" at bounding box center [651, 469] width 114 height 37
